Goal: Task Accomplishment & Management: Use online tool/utility

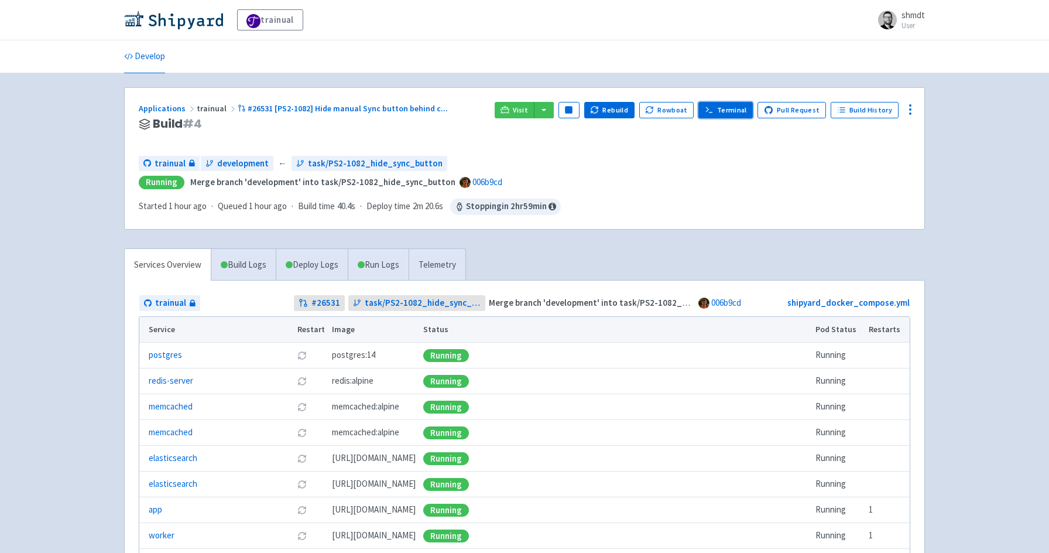
click at [737, 112] on link "Terminal" at bounding box center [726, 110] width 54 height 16
